Goal: Book appointment/travel/reservation

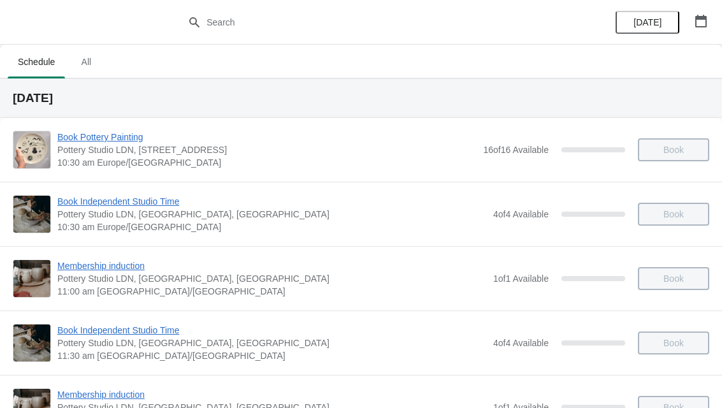
click at [711, 21] on button "button" at bounding box center [701, 21] width 23 height 23
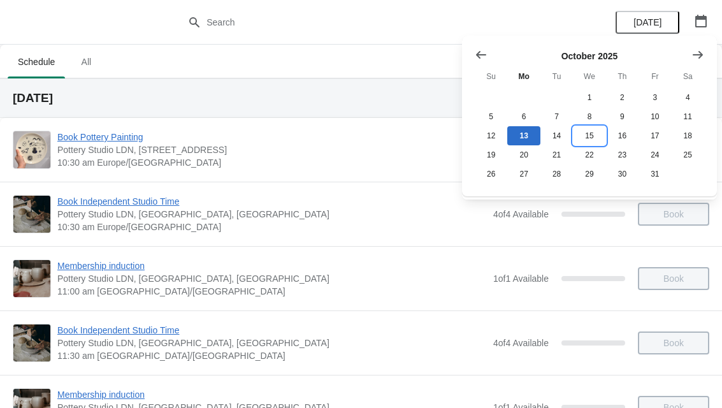
click at [597, 130] on button "15" at bounding box center [589, 135] width 33 height 19
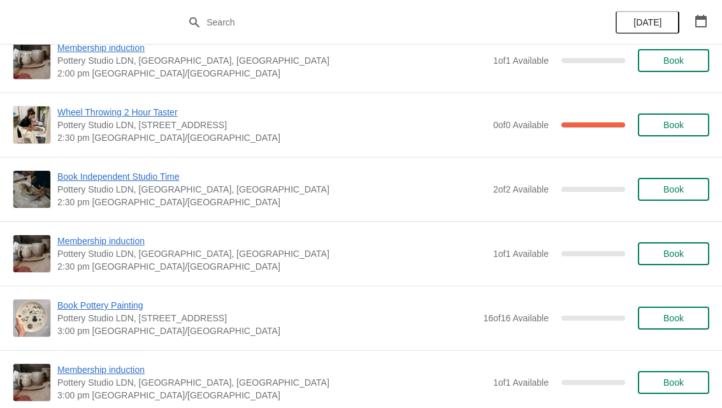
scroll to position [798, 0]
click at [673, 319] on span "Book" at bounding box center [673, 317] width 20 height 10
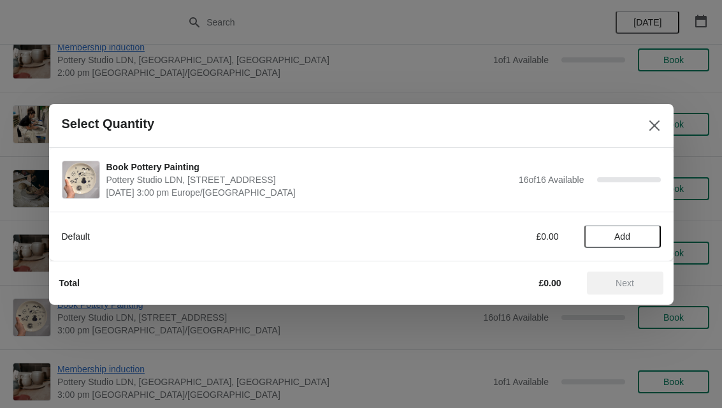
click at [630, 236] on span "Add" at bounding box center [622, 236] width 16 height 10
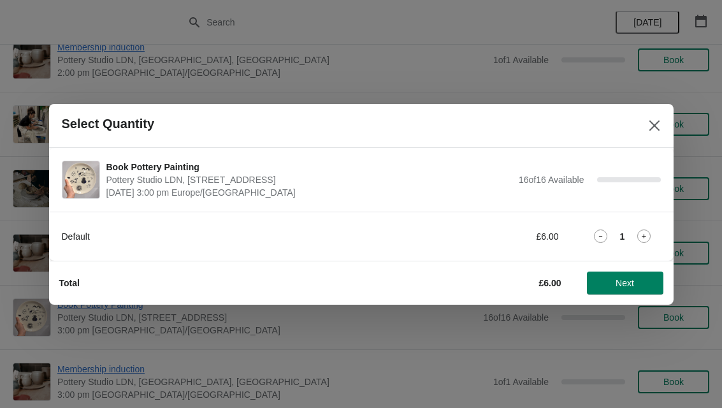
click at [639, 283] on span "Next" at bounding box center [625, 283] width 56 height 10
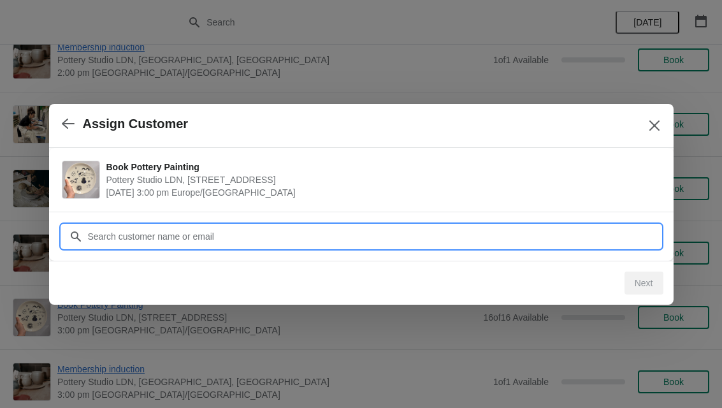
click at [441, 235] on input "Customer" at bounding box center [374, 236] width 574 height 23
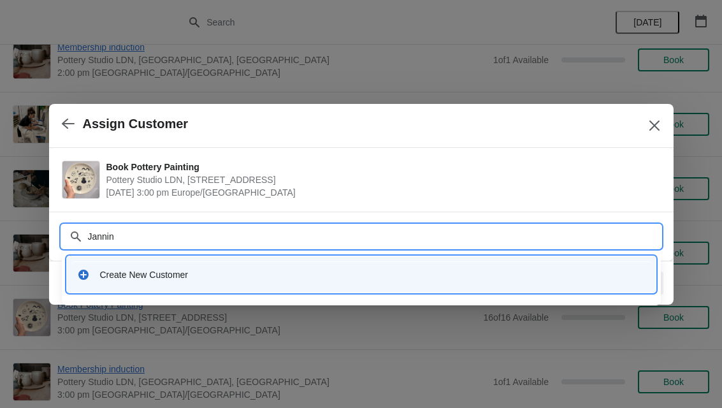
type input "[PERSON_NAME]"
click at [145, 279] on div "Create New Customer" at bounding box center [373, 274] width 546 height 13
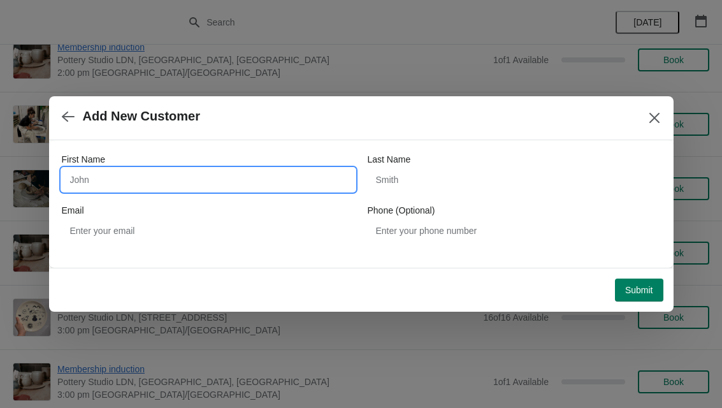
click at [199, 185] on input "First Name" at bounding box center [208, 179] width 293 height 23
type input "[PERSON_NAME]"
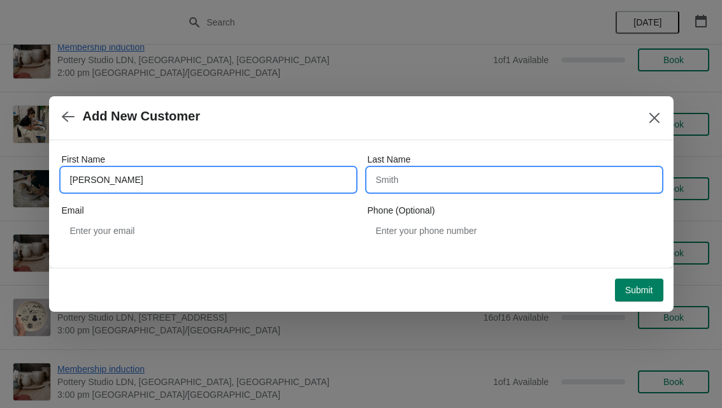
click at [484, 175] on input "Last Name" at bounding box center [514, 179] width 293 height 23
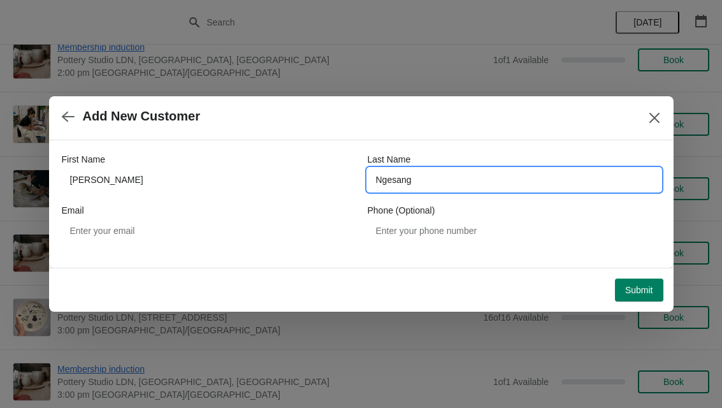
type input "Ngesang"
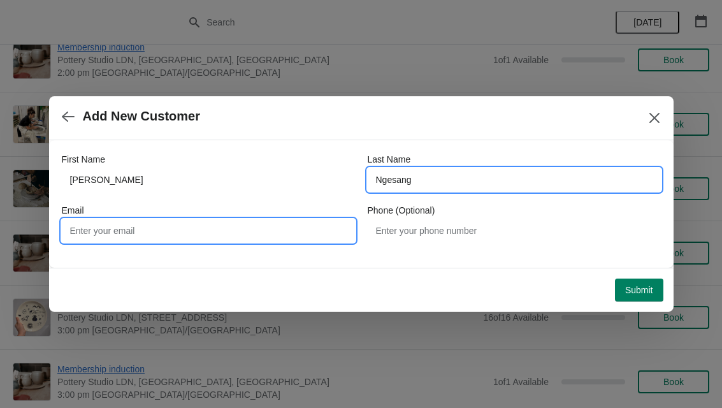
click at [192, 230] on input "Email" at bounding box center [208, 230] width 293 height 23
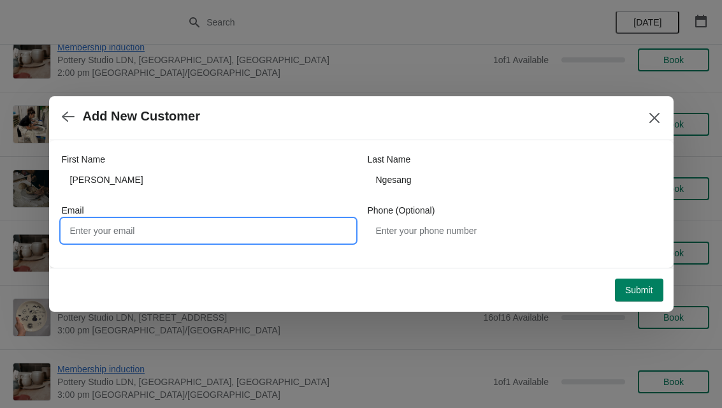
type input "M"
type input "[EMAIL_ADDRESS][DOMAIN_NAME]"
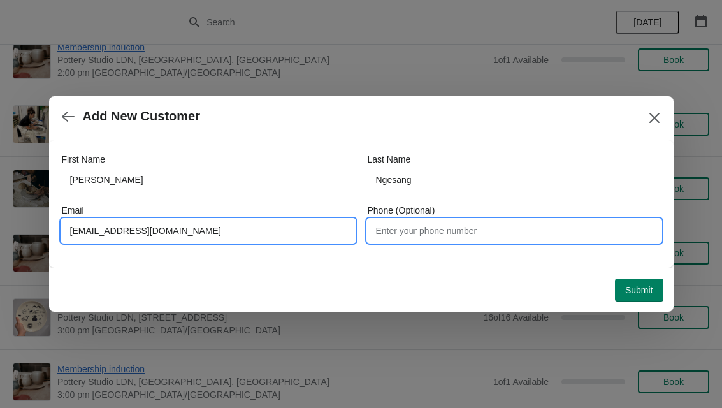
click at [475, 237] on input "Phone (Optional)" at bounding box center [514, 230] width 293 height 23
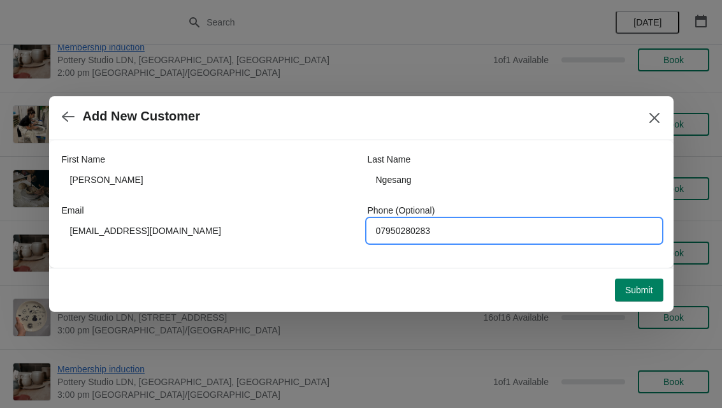
type input "07950280283"
click at [646, 279] on button "Submit" at bounding box center [639, 290] width 48 height 23
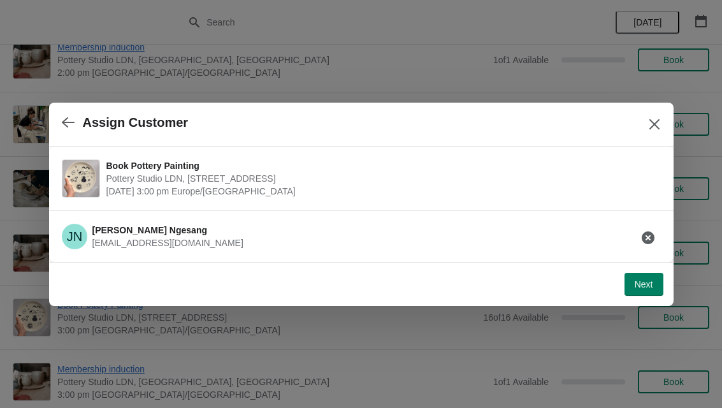
click at [656, 273] on button "Next" at bounding box center [644, 284] width 39 height 23
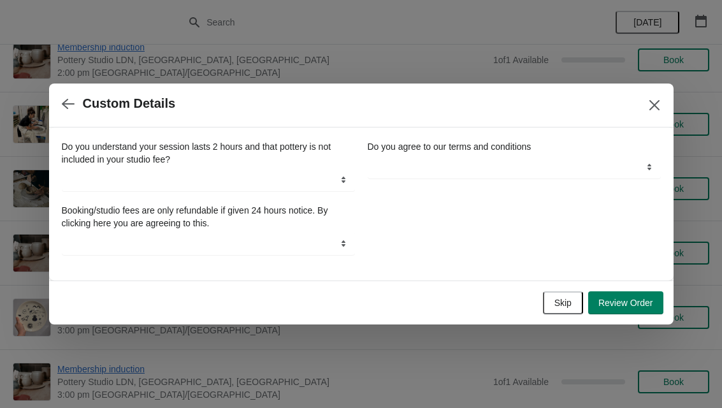
click at [567, 293] on button "Skip" at bounding box center [563, 302] width 40 height 23
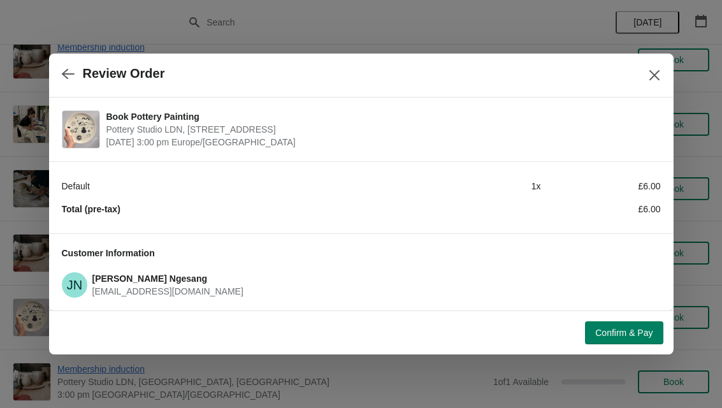
click at [619, 329] on span "Confirm & Pay" at bounding box center [623, 333] width 57 height 10
